Goal: Task Accomplishment & Management: Manage account settings

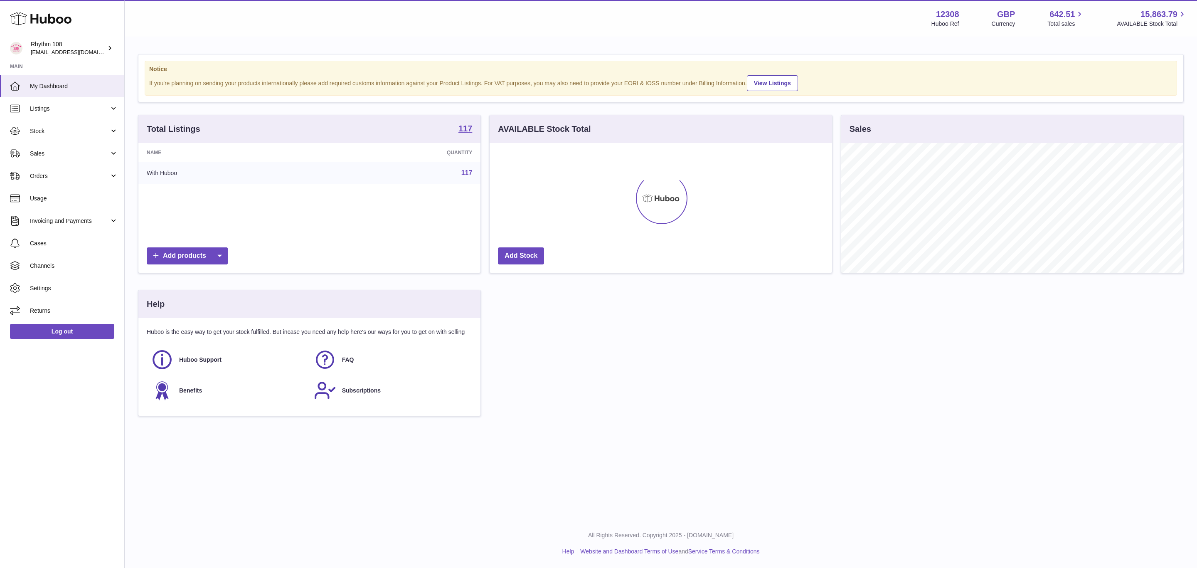
scroll to position [130, 342]
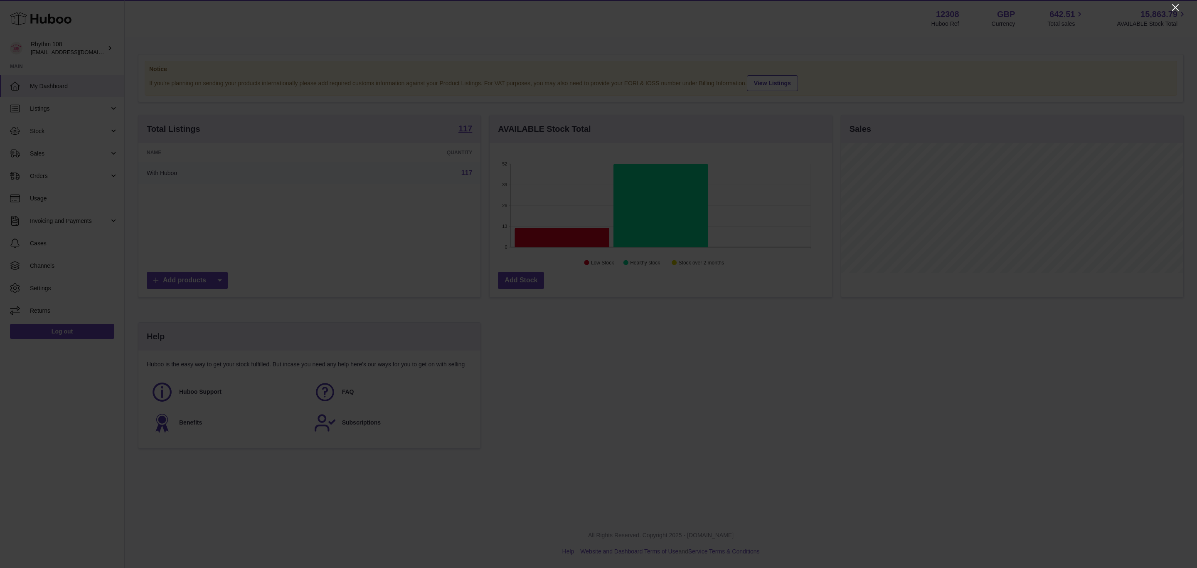
click at [1178, 8] on icon "Close" at bounding box center [1176, 7] width 10 height 10
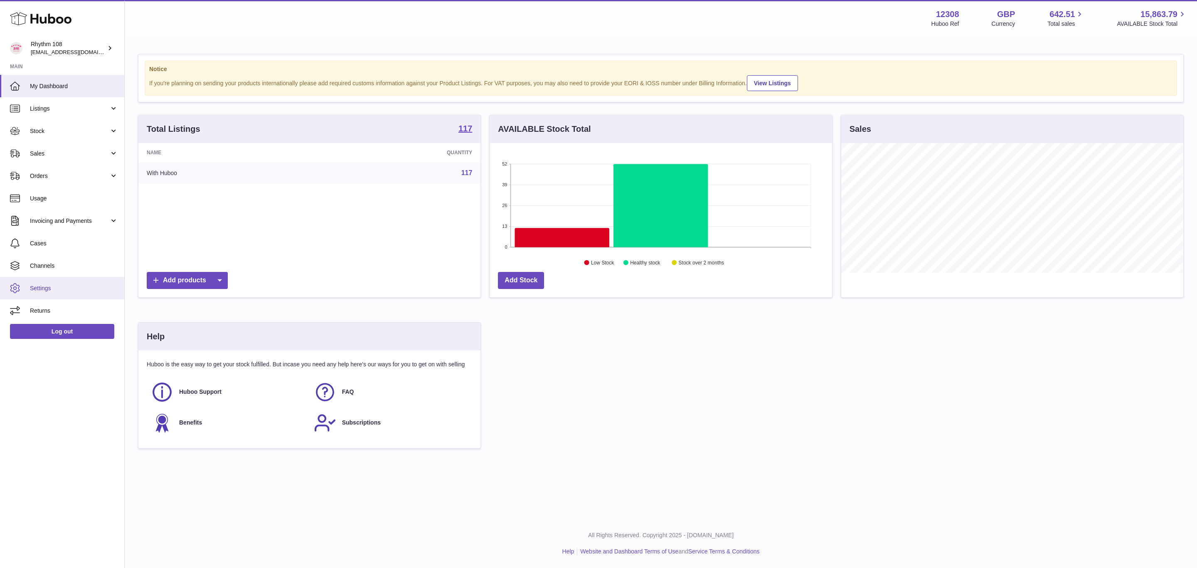
click at [60, 295] on link "Settings" at bounding box center [62, 288] width 124 height 22
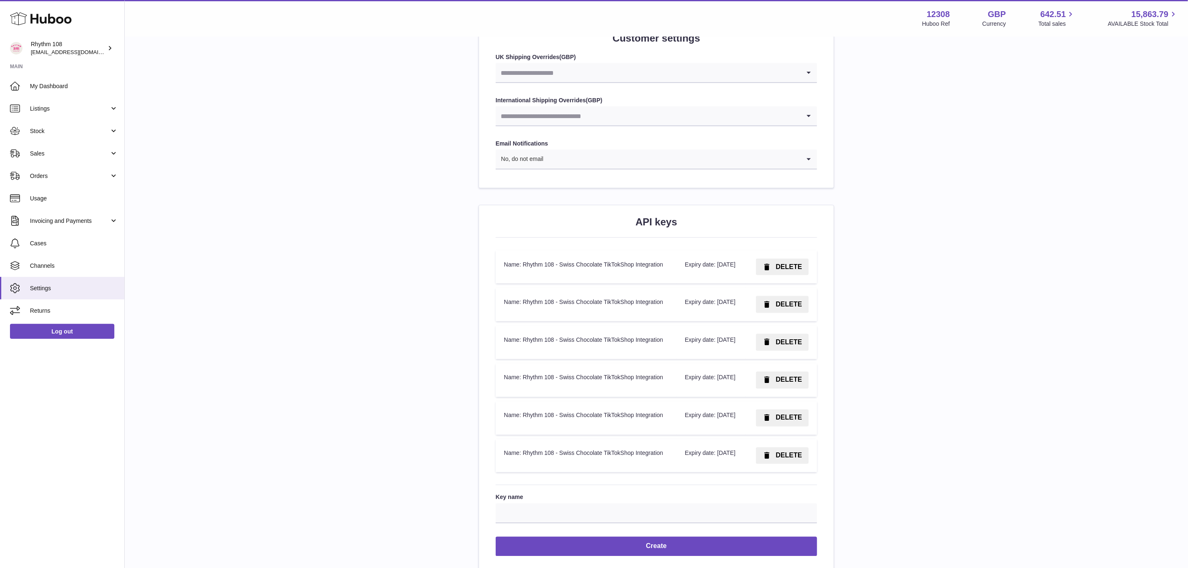
scroll to position [966, 0]
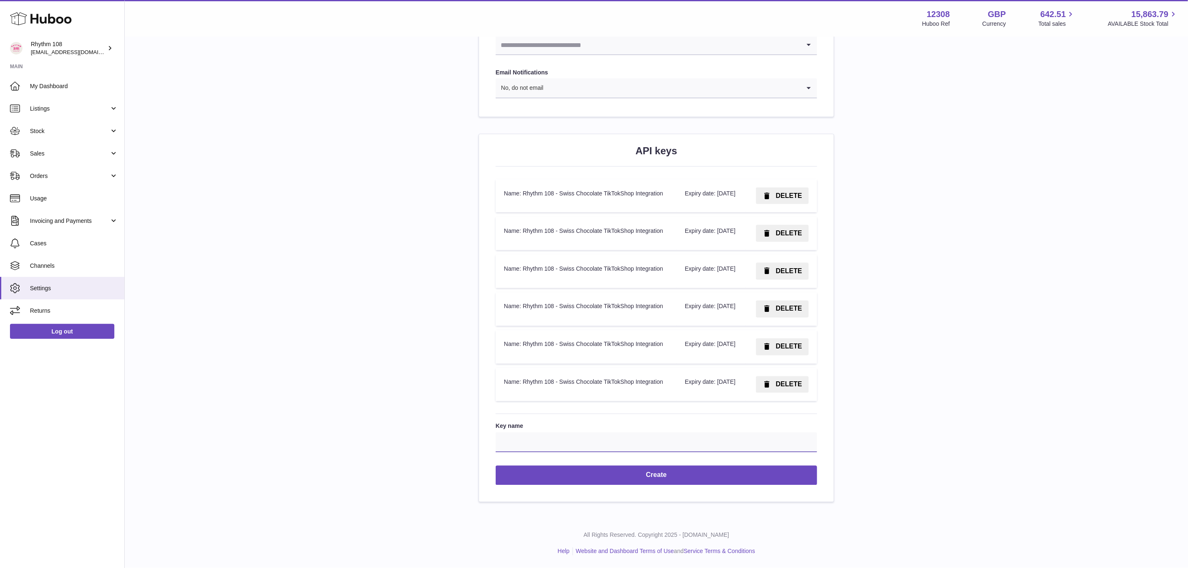
click at [606, 443] on input "Key name" at bounding box center [656, 442] width 321 height 20
drag, startPoint x: 540, startPoint y: 385, endPoint x: 525, endPoint y: 376, distance: 18.1
click at [525, 376] on td "Name: Rhythm 108 - Swiss Chocolate TikTokShop Integration" at bounding box center [586, 385] width 181 height 34
copy td "Rhythm 108 - Swiss Chocolate TikTokShop Integration"
click at [573, 434] on input "Key name" at bounding box center [656, 442] width 321 height 20
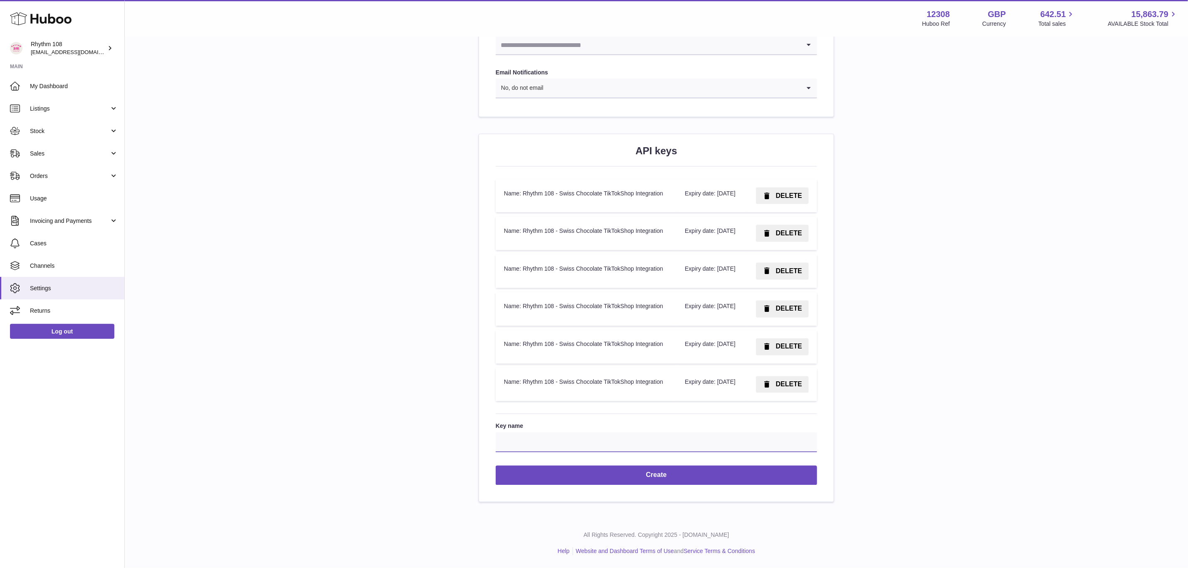
paste input "**********"
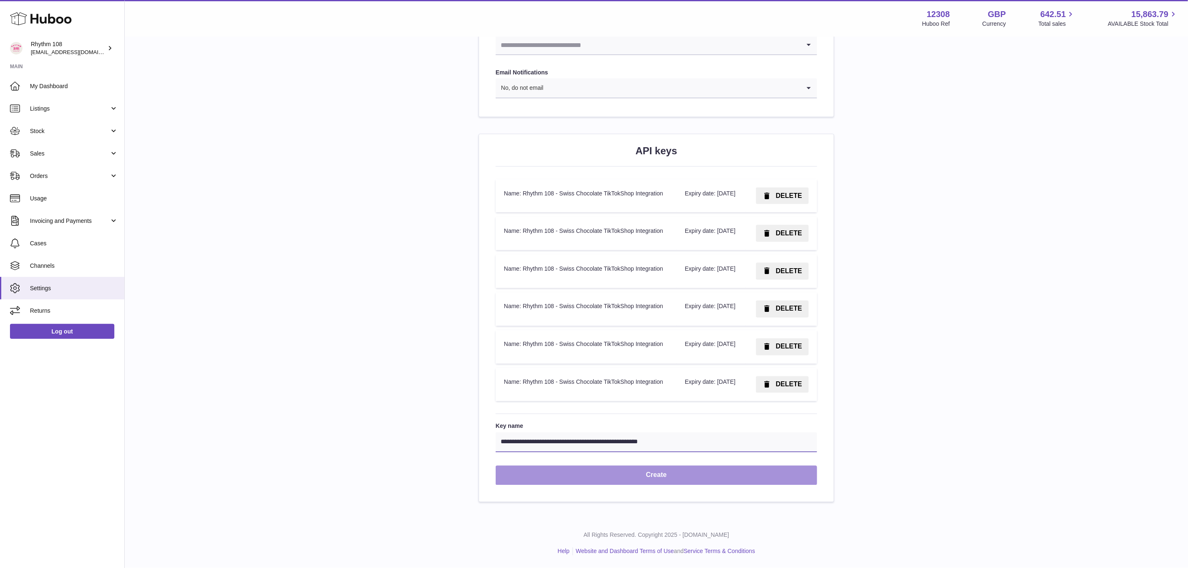
type input "**********"
click at [690, 477] on button "Create" at bounding box center [656, 476] width 321 height 20
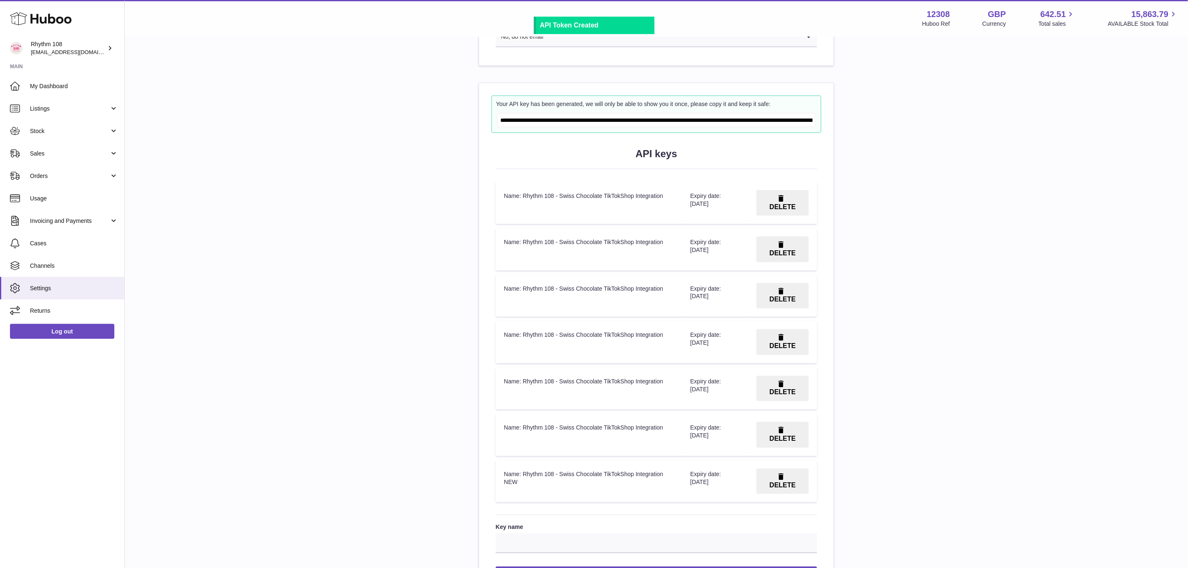
click at [627, 123] on input "**********" at bounding box center [656, 120] width 316 height 12
click at [790, 207] on span "DELETE" at bounding box center [783, 206] width 26 height 7
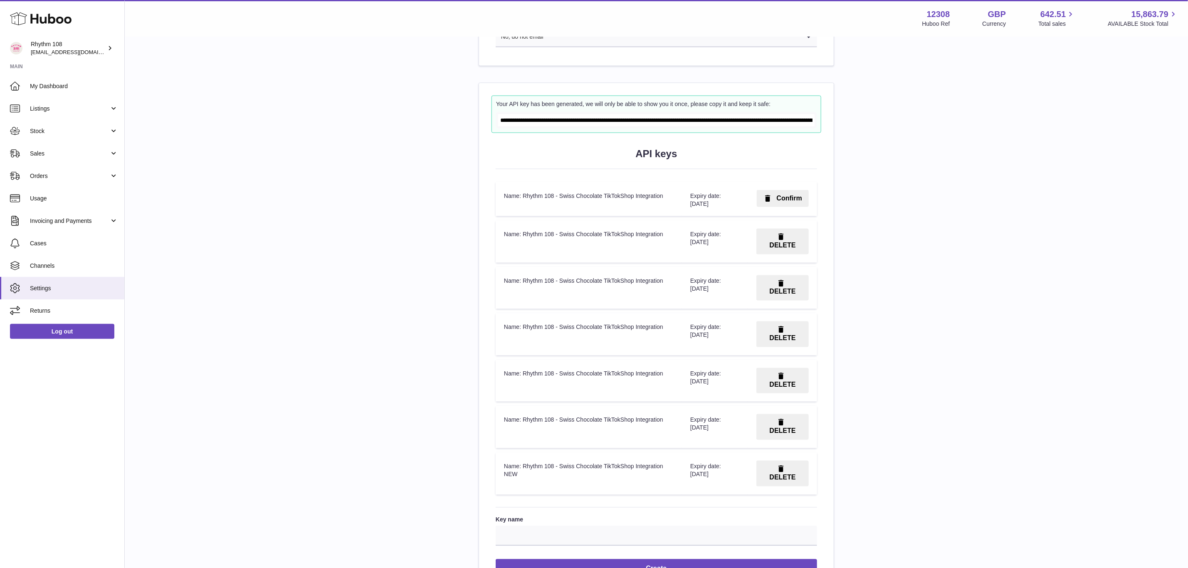
click at [790, 202] on span "Confirm" at bounding box center [789, 198] width 25 height 7
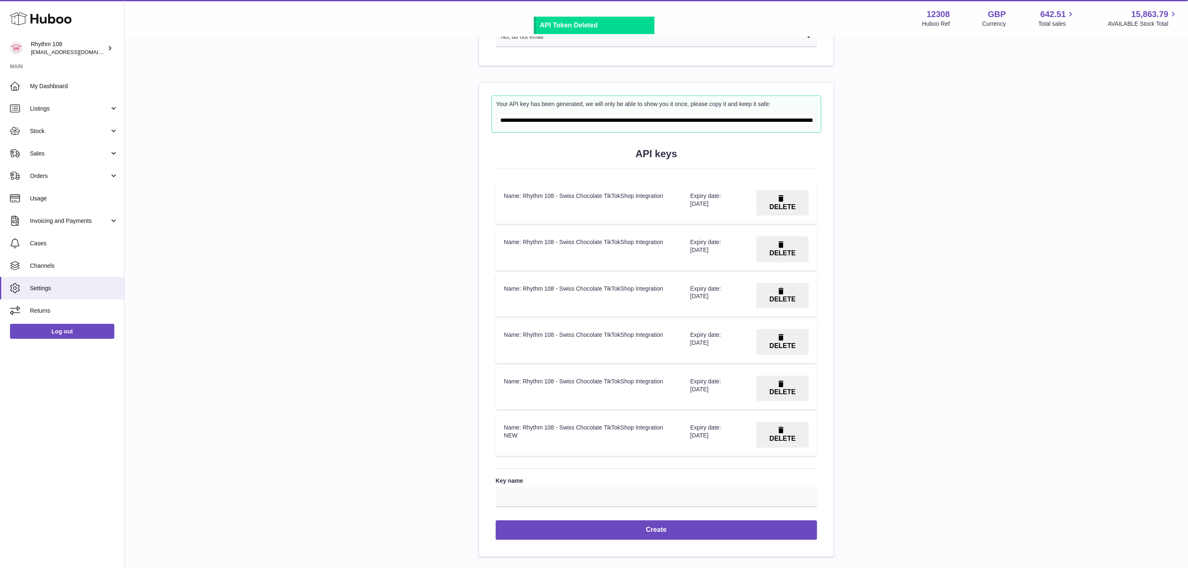
click at [790, 207] on span "DELETE" at bounding box center [783, 206] width 26 height 7
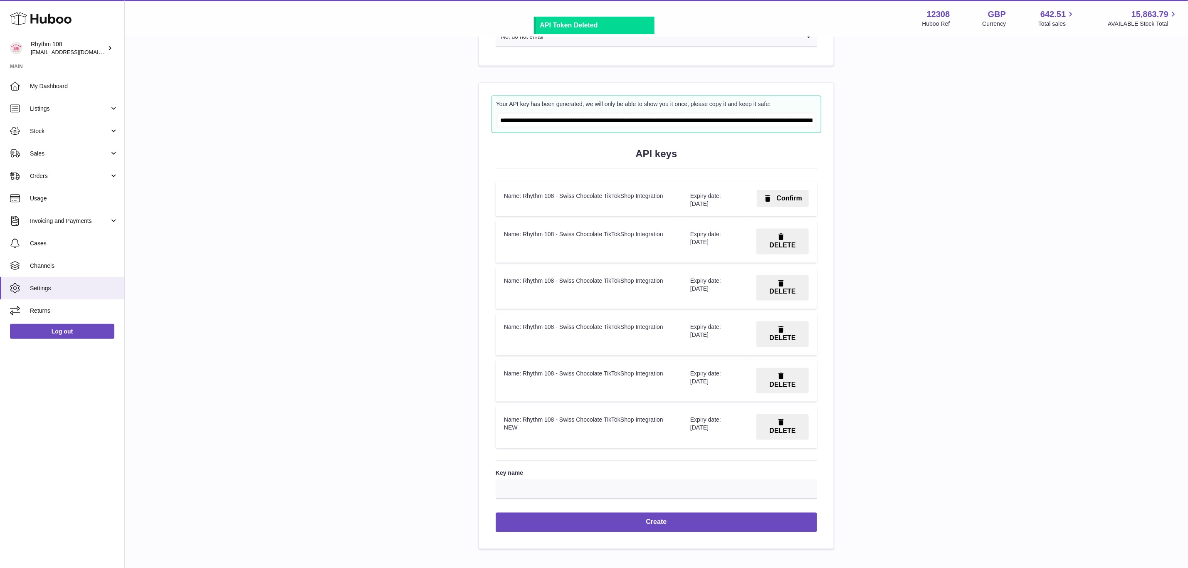
click at [790, 202] on span "Confirm" at bounding box center [789, 198] width 25 height 7
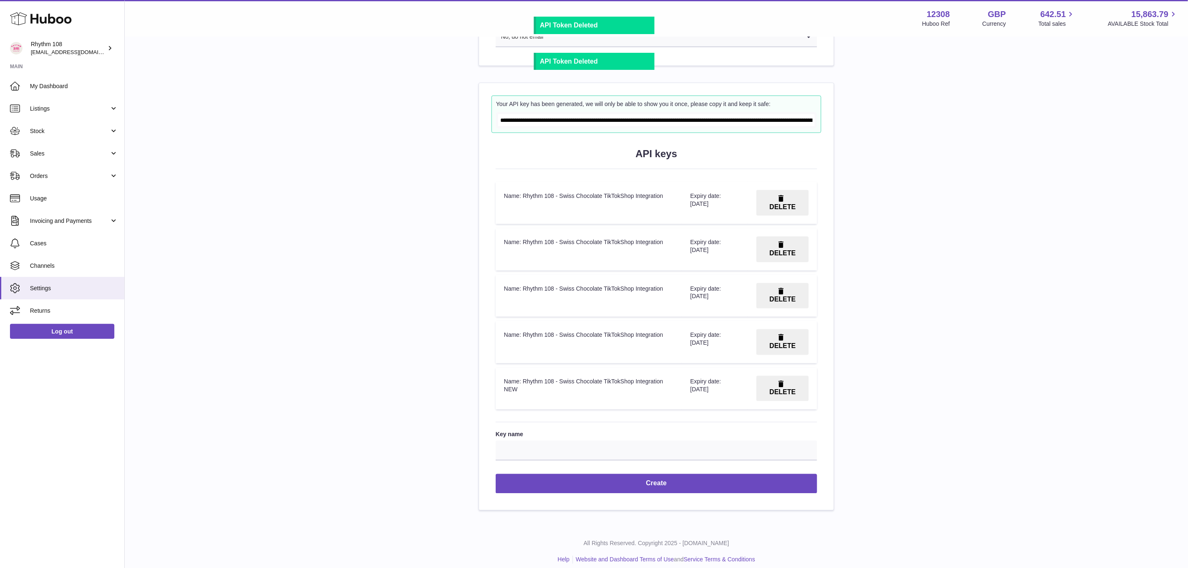
click at [790, 207] on span "DELETE" at bounding box center [783, 206] width 26 height 7
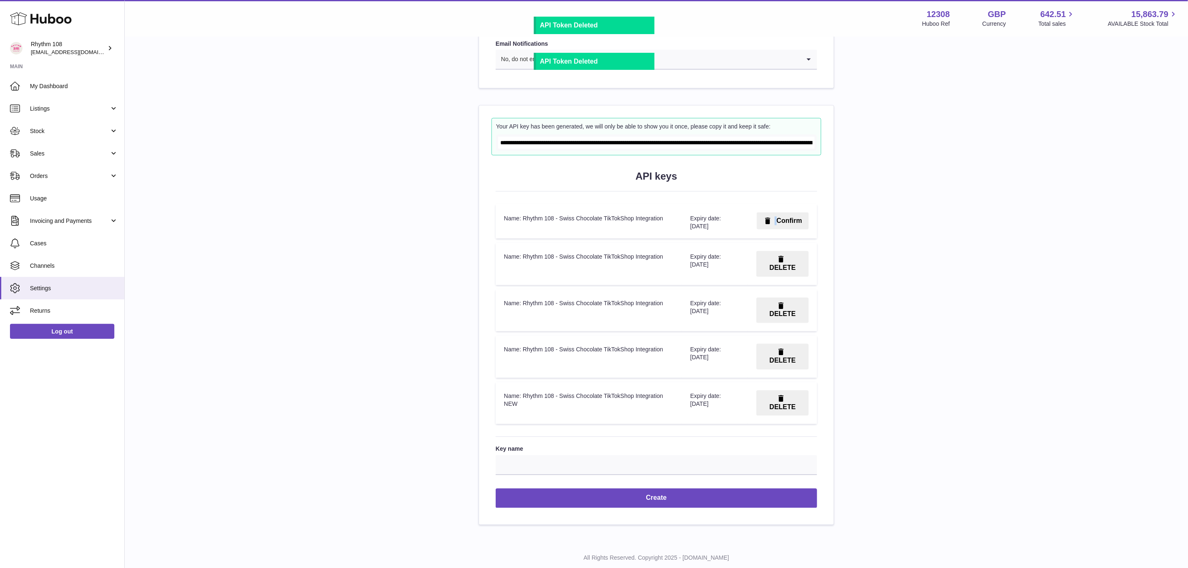
click at [790, 207] on td "Confirm" at bounding box center [782, 221] width 69 height 35
click at [790, 220] on button "Confirm" at bounding box center [783, 220] width 52 height 17
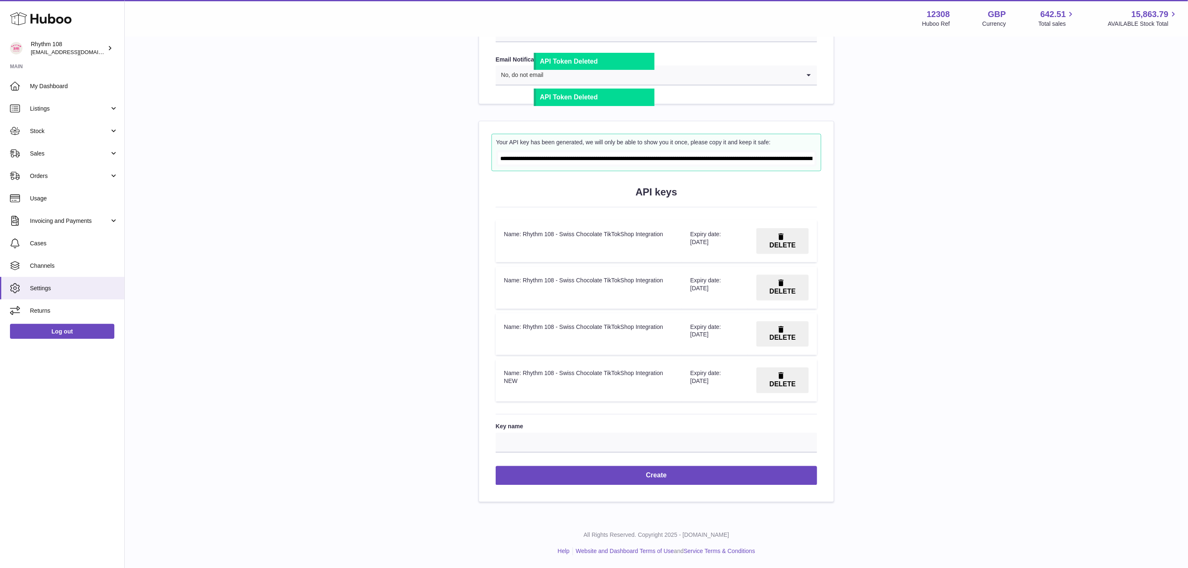
scroll to position [928, 0]
click at [786, 240] on span "button" at bounding box center [781, 236] width 9 height 9
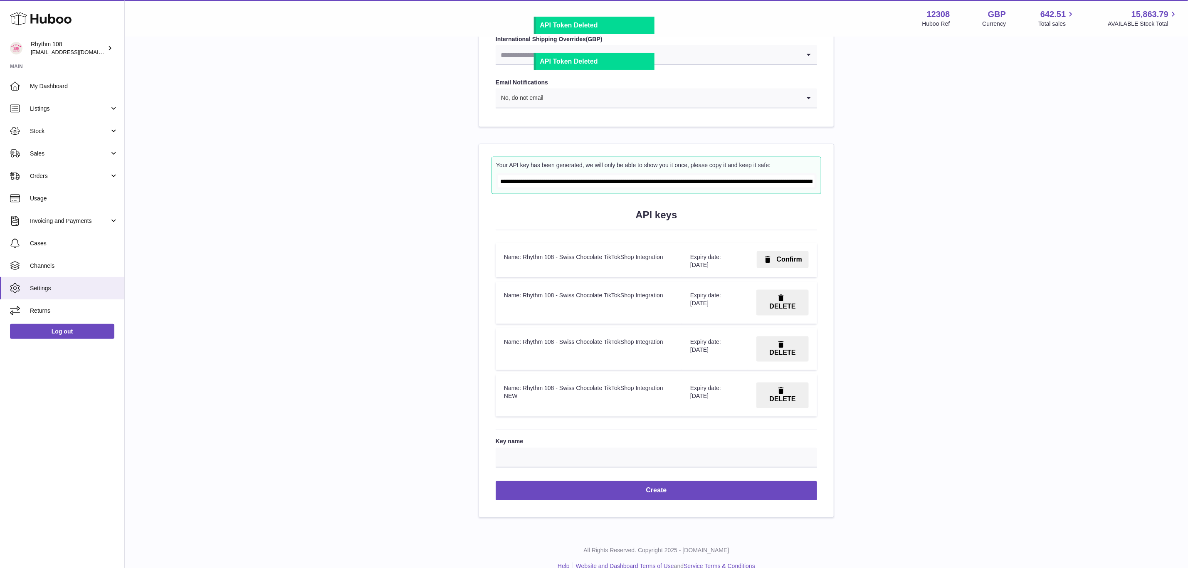
click at [787, 260] on button "Confirm" at bounding box center [783, 259] width 52 height 17
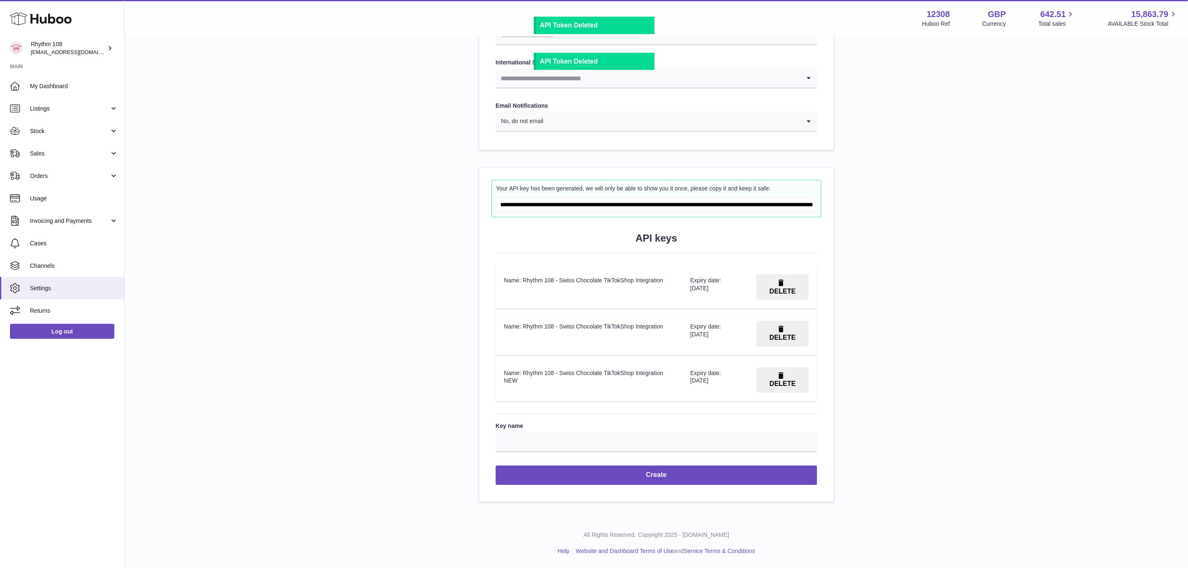
click at [787, 277] on button "DELETE" at bounding box center [782, 287] width 52 height 26
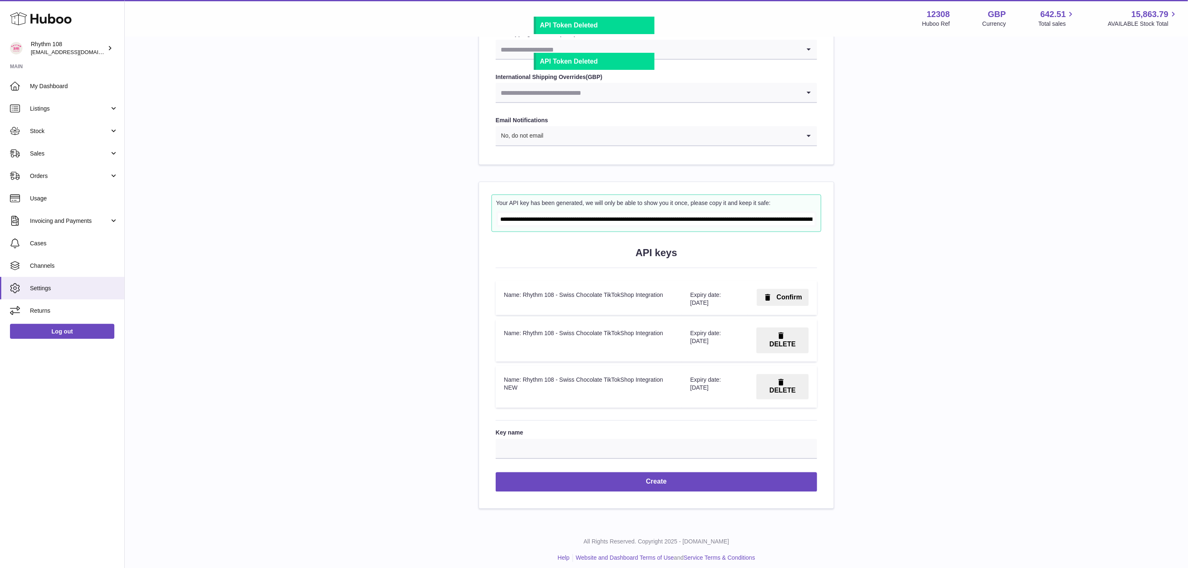
click at [786, 298] on button "Confirm" at bounding box center [783, 297] width 52 height 17
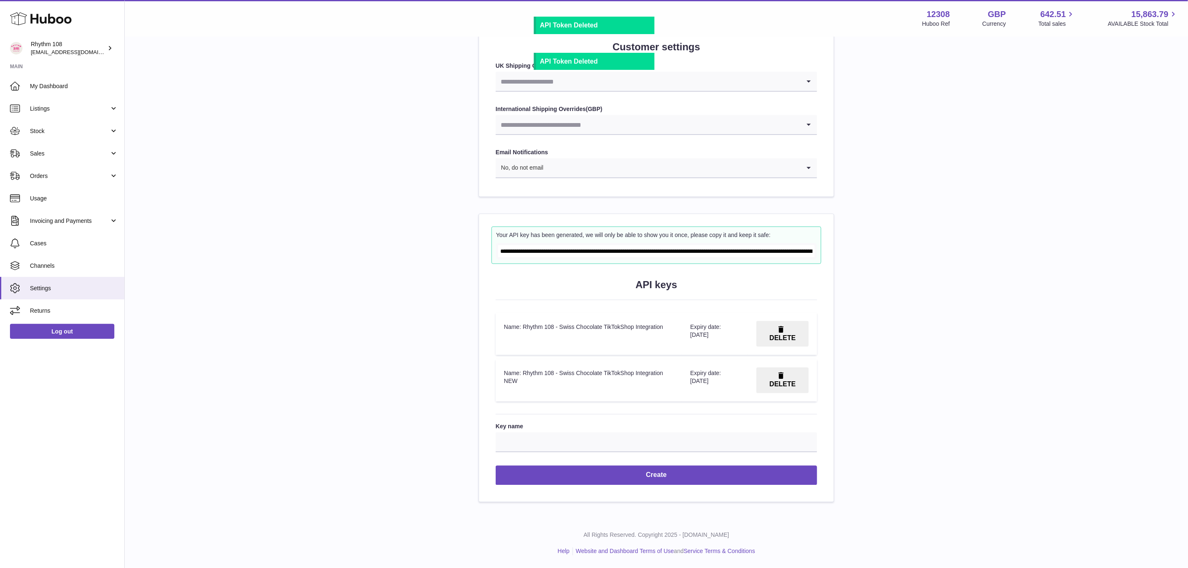
click at [795, 332] on button "DELETE" at bounding box center [782, 334] width 52 height 26
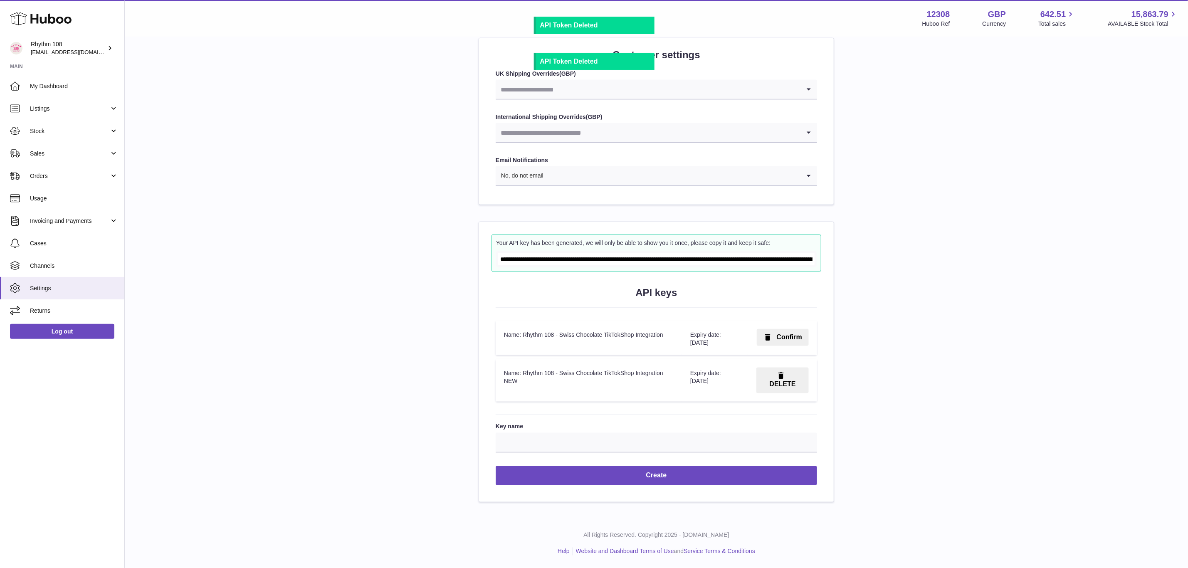
click at [792, 333] on button "Confirm" at bounding box center [783, 337] width 52 height 17
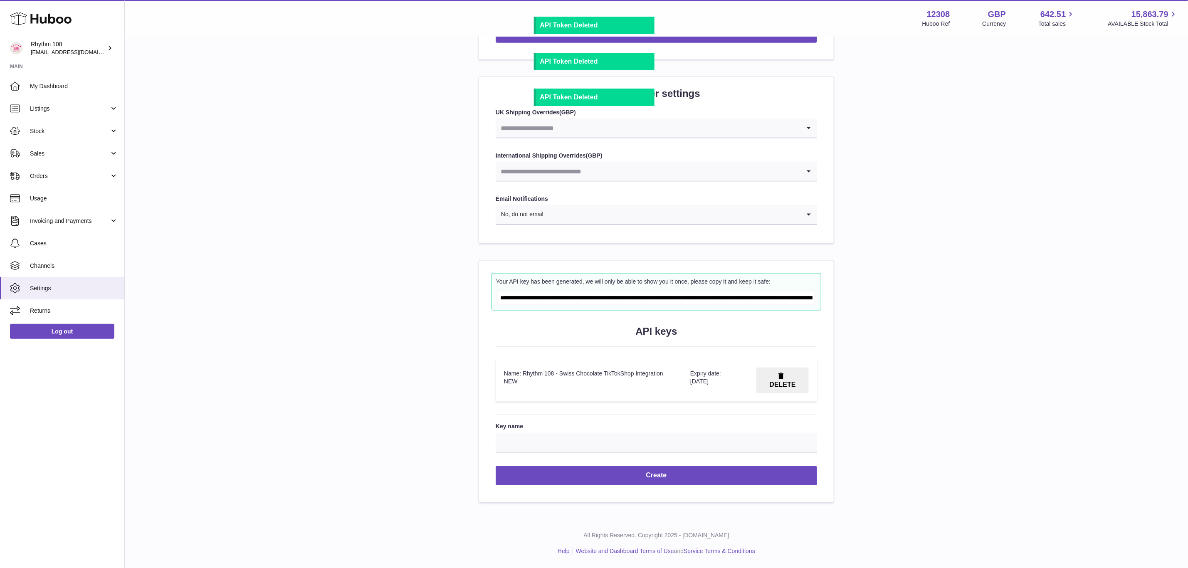
scroll to position [791, 0]
